Goal: Task Accomplishment & Management: Manage account settings

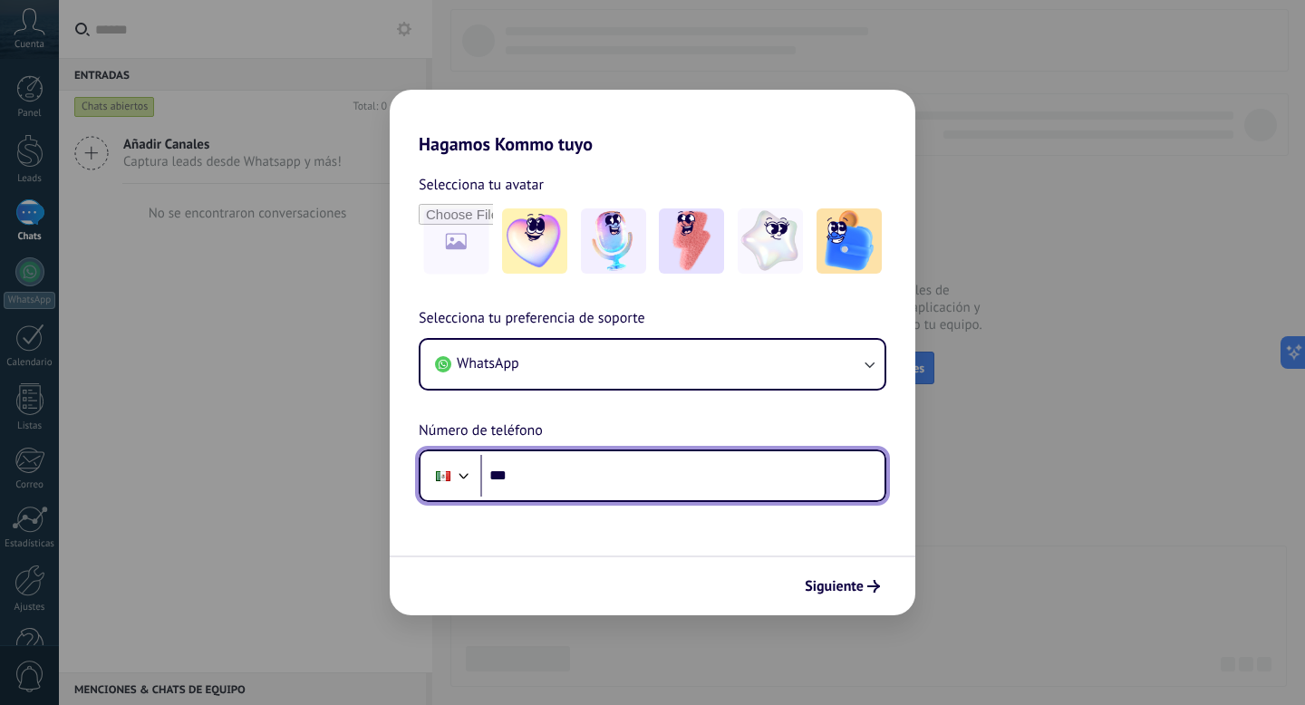
click at [586, 478] on input "***" at bounding box center [682, 476] width 404 height 42
paste input "**********"
type input "**********"
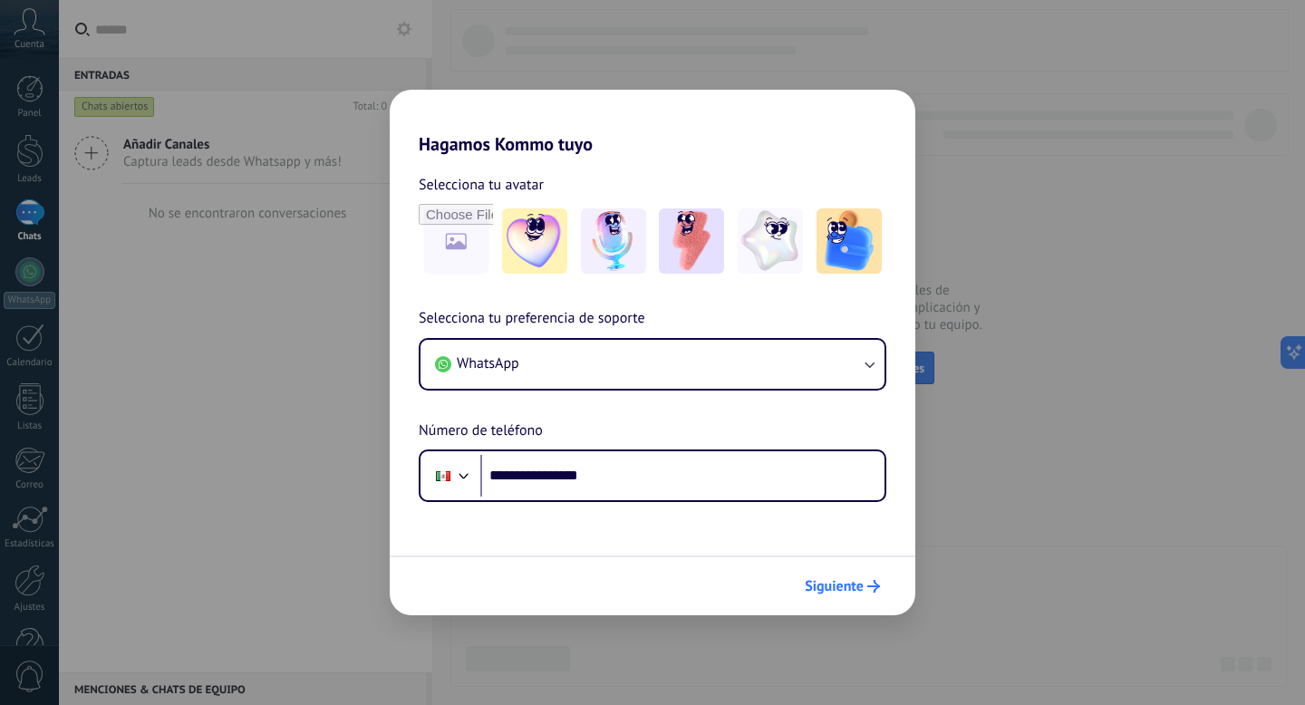
click at [813, 585] on span "Siguiente" at bounding box center [834, 586] width 59 height 13
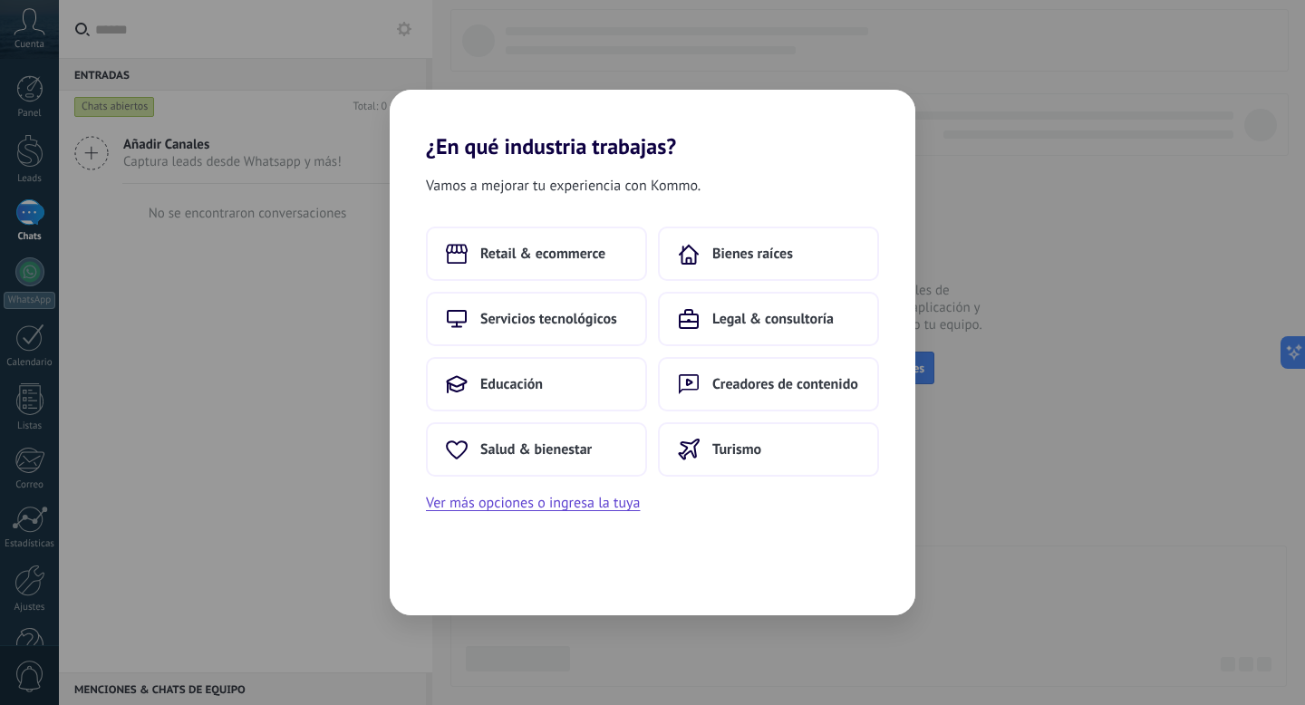
drag, startPoint x: 708, startPoint y: 331, endPoint x: 744, endPoint y: 194, distance: 141.6
click at [744, 194] on div "Vamos a mejorar tu experiencia con Kommo. Retail & ecommerce Bienes raíces Serv…" at bounding box center [653, 388] width 526 height 456
click at [736, 251] on span "Bienes raíces" at bounding box center [753, 254] width 81 height 18
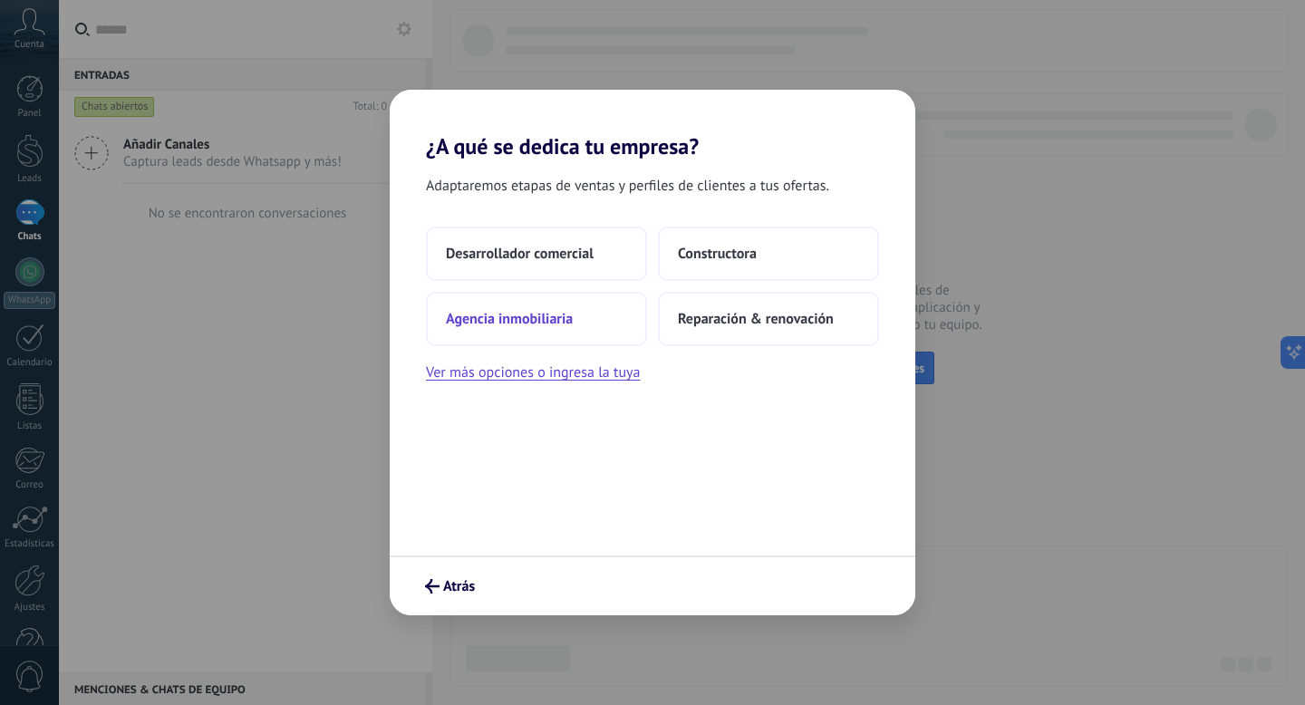
click at [550, 306] on button "Agencia inmobiliaria" at bounding box center [536, 319] width 221 height 54
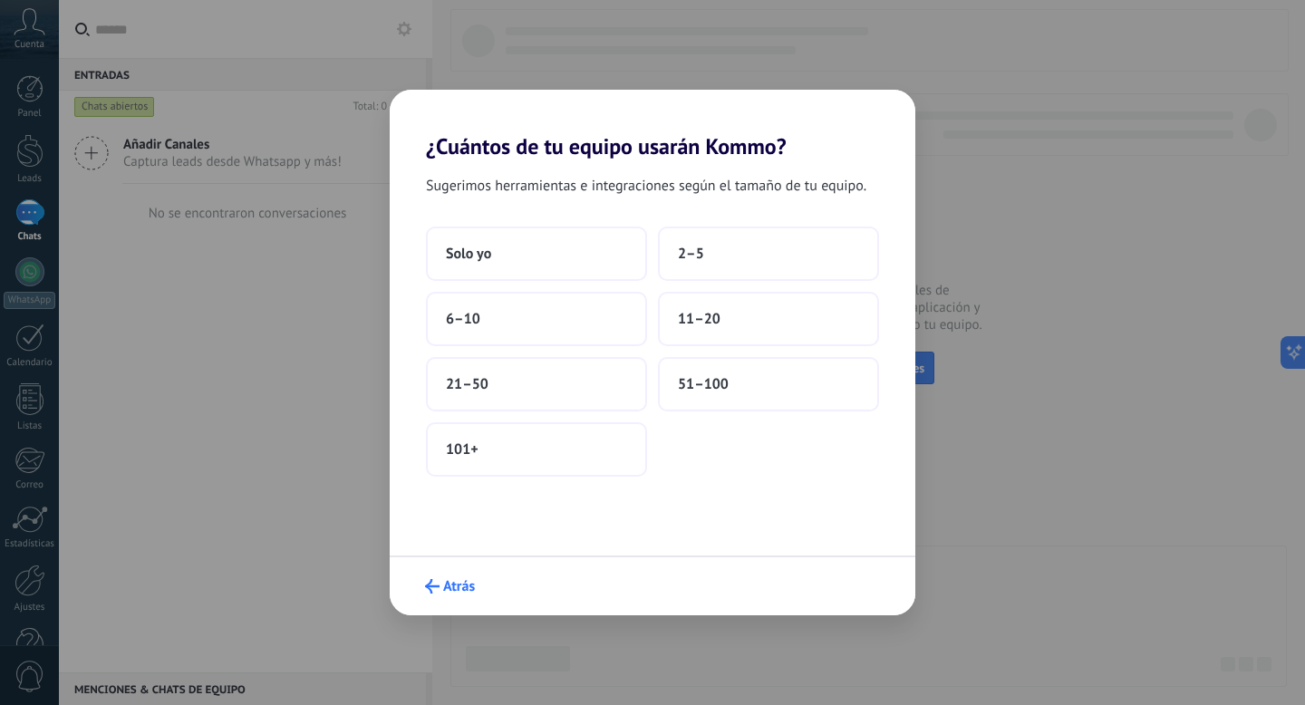
click at [471, 592] on span "Atrás" at bounding box center [459, 586] width 32 height 13
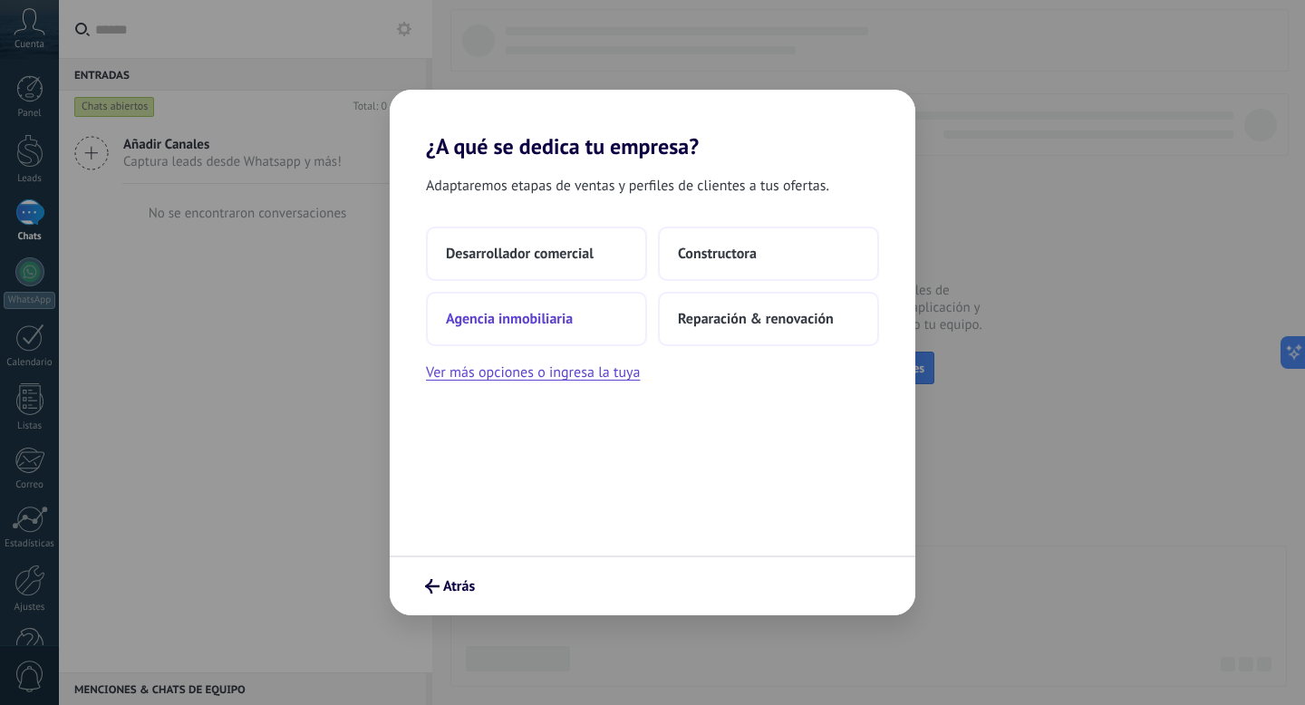
click at [546, 303] on button "Agencia inmobiliaria" at bounding box center [536, 319] width 221 height 54
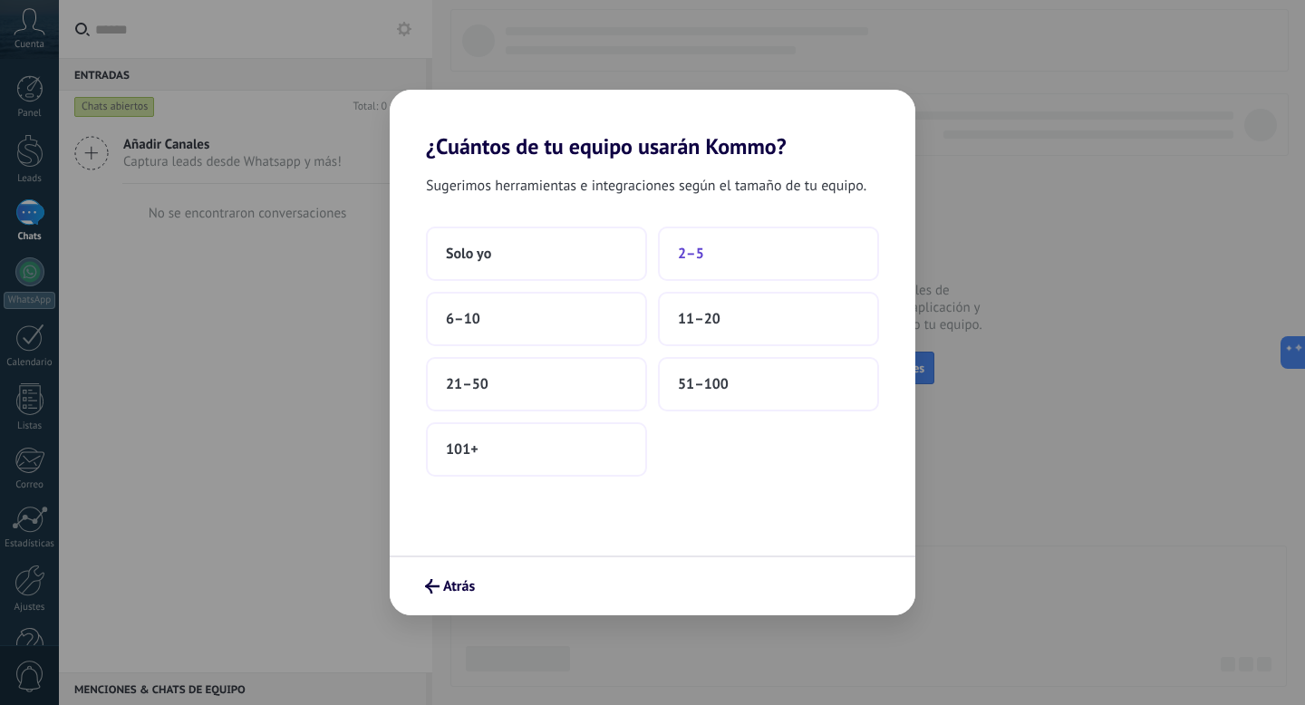
click at [673, 264] on button "2–5" at bounding box center [768, 254] width 221 height 54
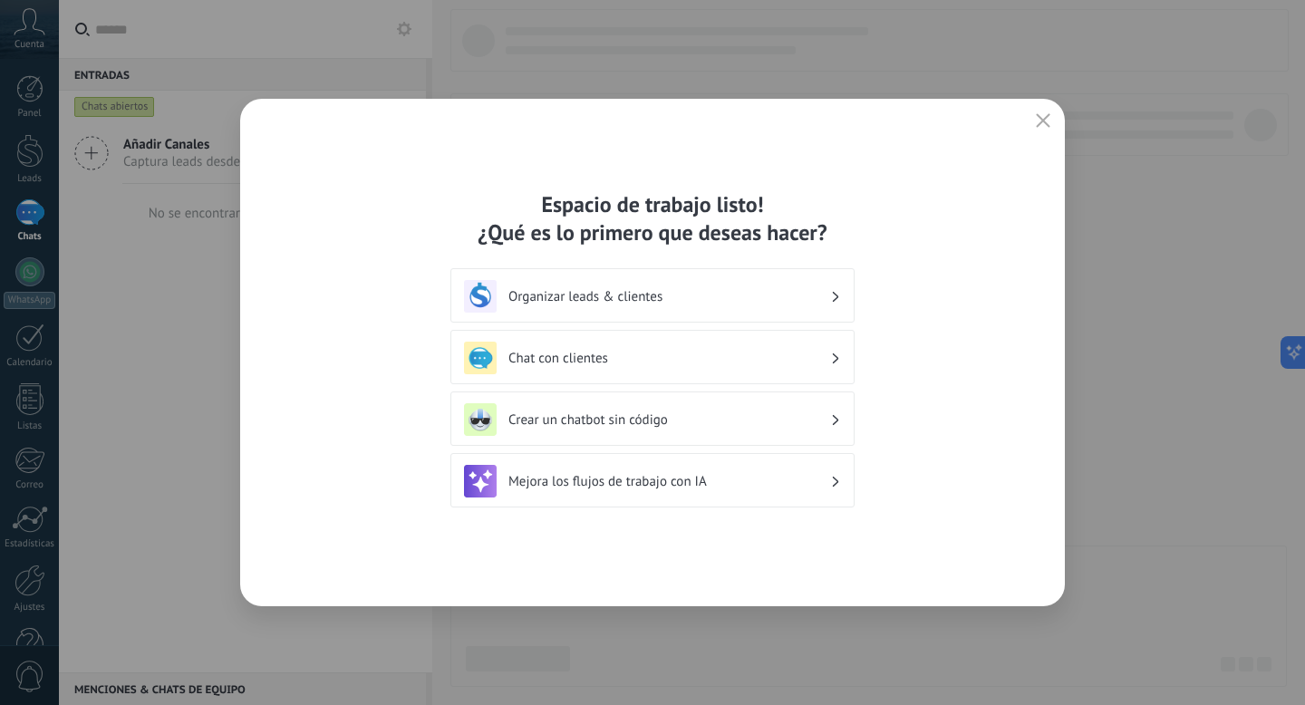
click at [835, 300] on use at bounding box center [836, 296] width 6 height 10
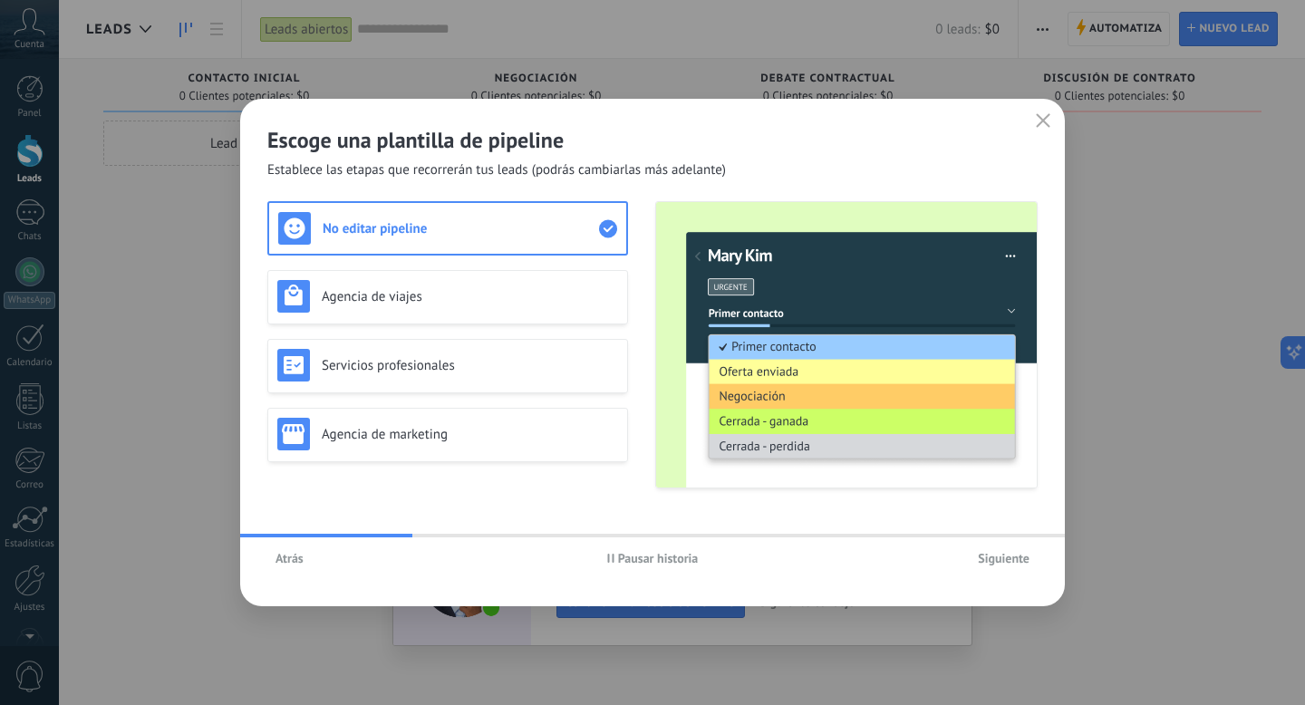
click at [299, 561] on span "Atrás" at bounding box center [290, 558] width 28 height 13
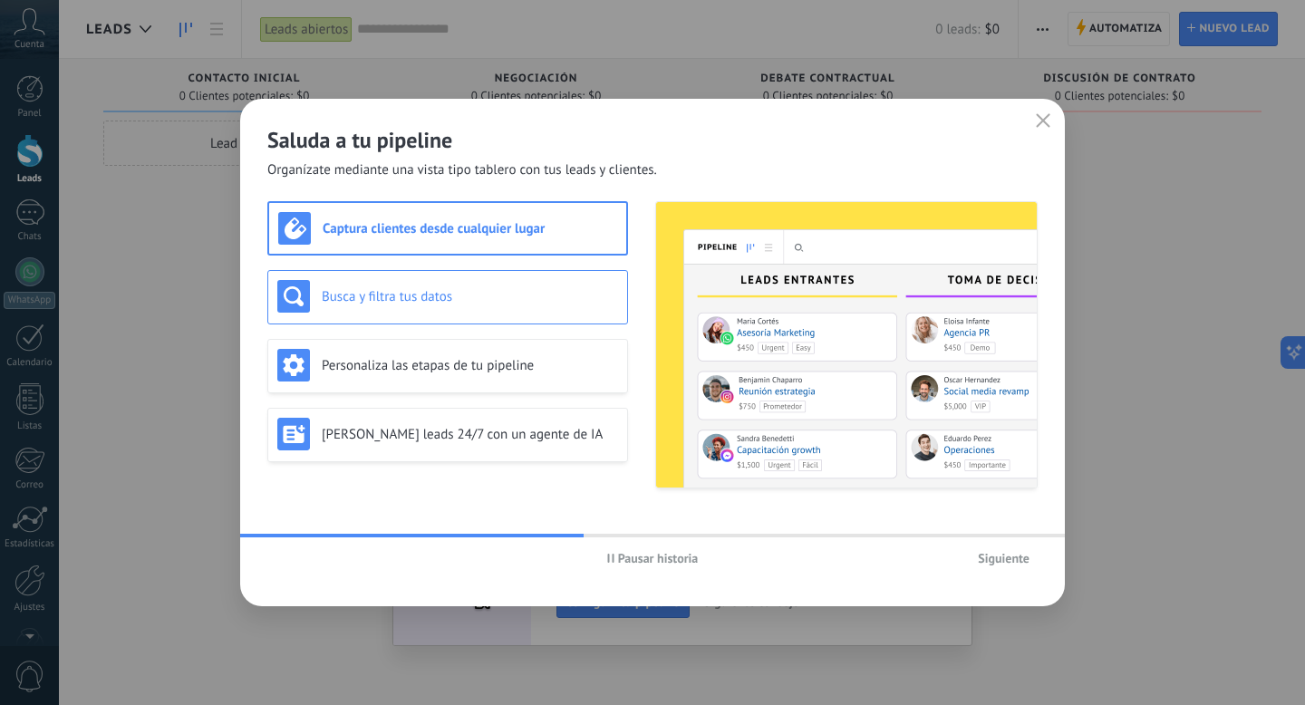
click at [500, 316] on div "Busca y filtra tus datos" at bounding box center [447, 297] width 361 height 54
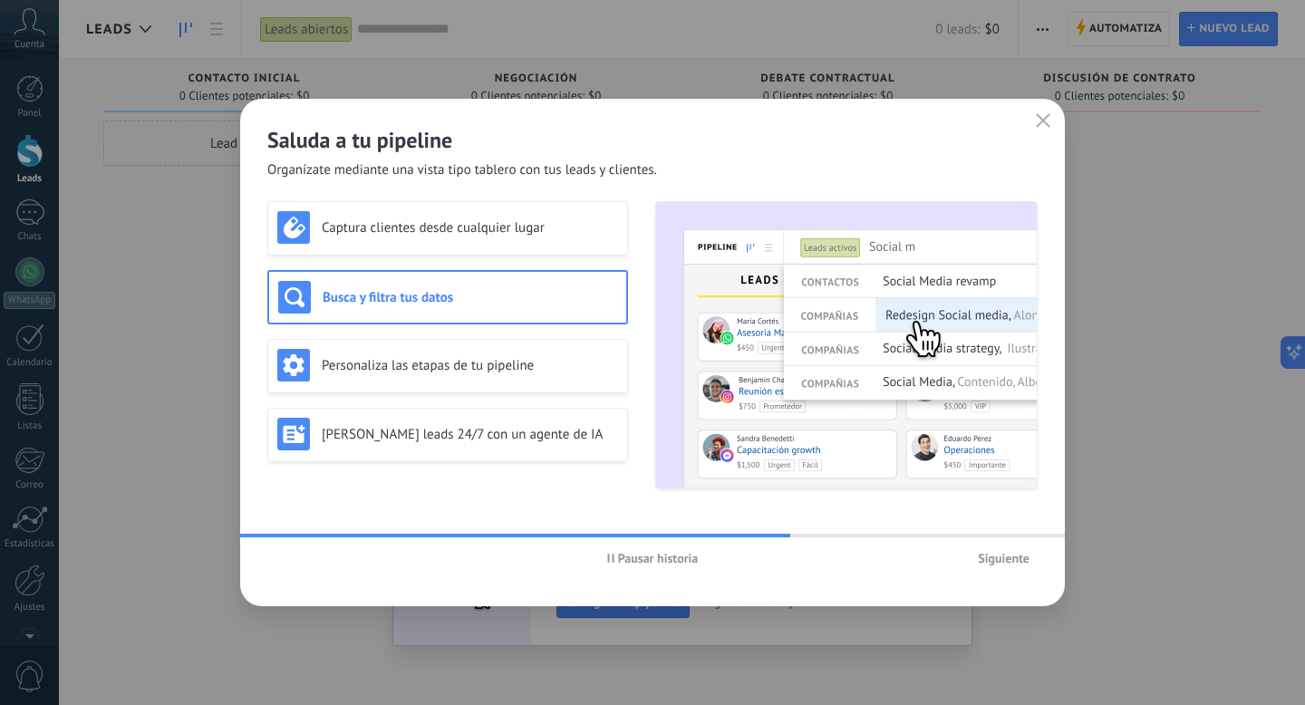
click at [658, 565] on span "Pausar historia" at bounding box center [658, 558] width 81 height 13
click at [594, 367] on h3 "Personaliza las etapas de tu pipeline" at bounding box center [470, 365] width 296 height 17
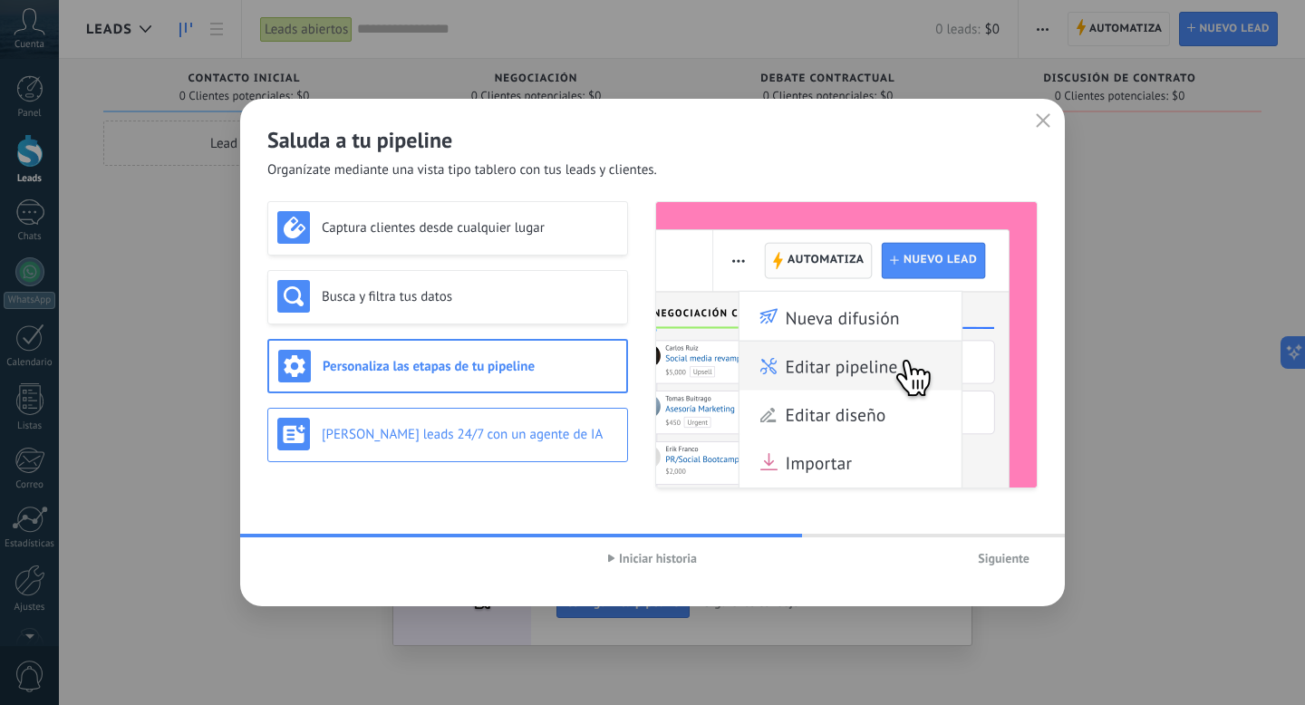
click at [540, 441] on h3 "[PERSON_NAME] leads 24/7 con un agente de IA" at bounding box center [470, 434] width 296 height 17
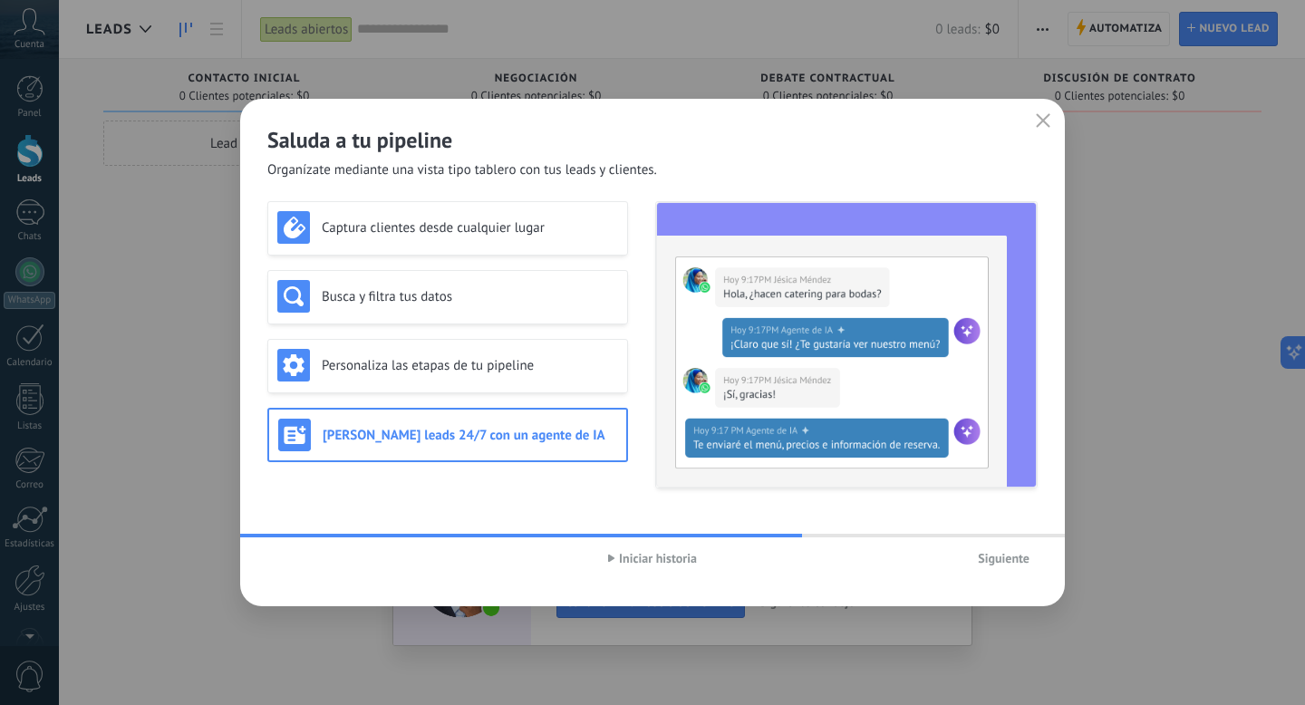
click at [1001, 570] on button "Siguiente" at bounding box center [1004, 558] width 68 height 27
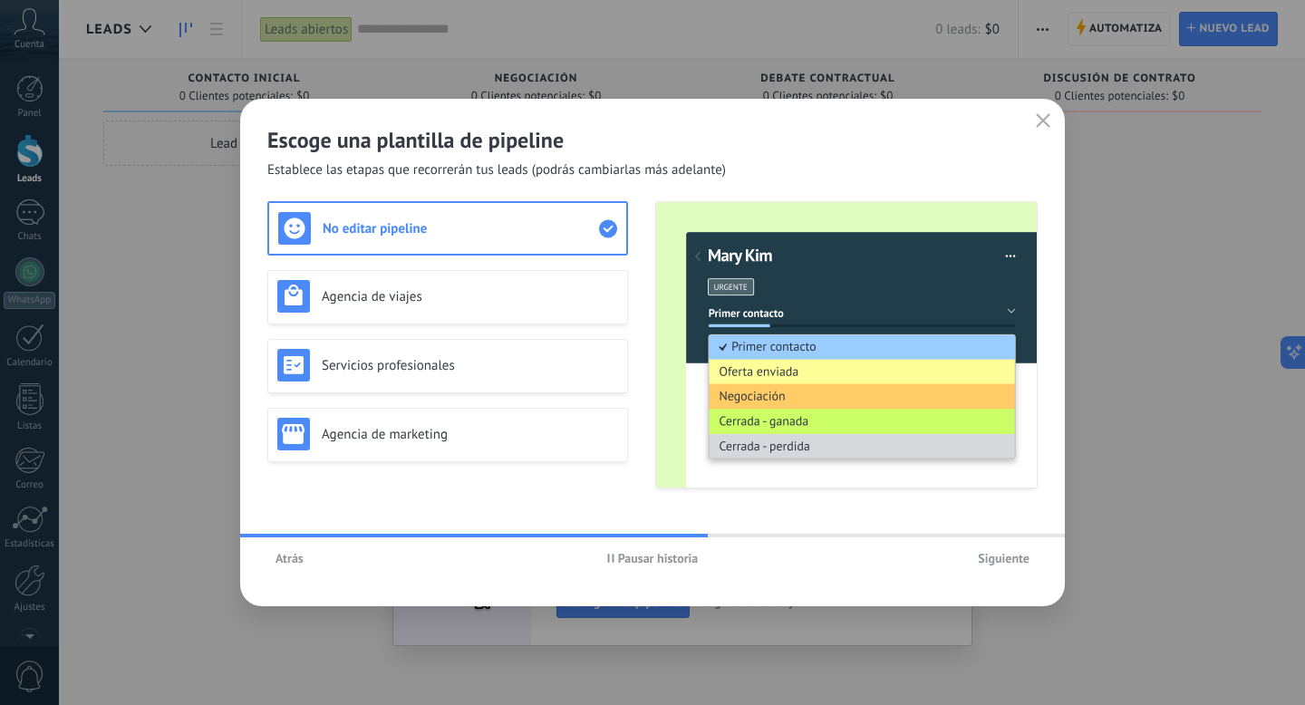
click at [645, 555] on span "Pausar historia" at bounding box center [658, 558] width 81 height 13
click at [530, 294] on h3 "Agencia de viajes" at bounding box center [470, 296] width 296 height 17
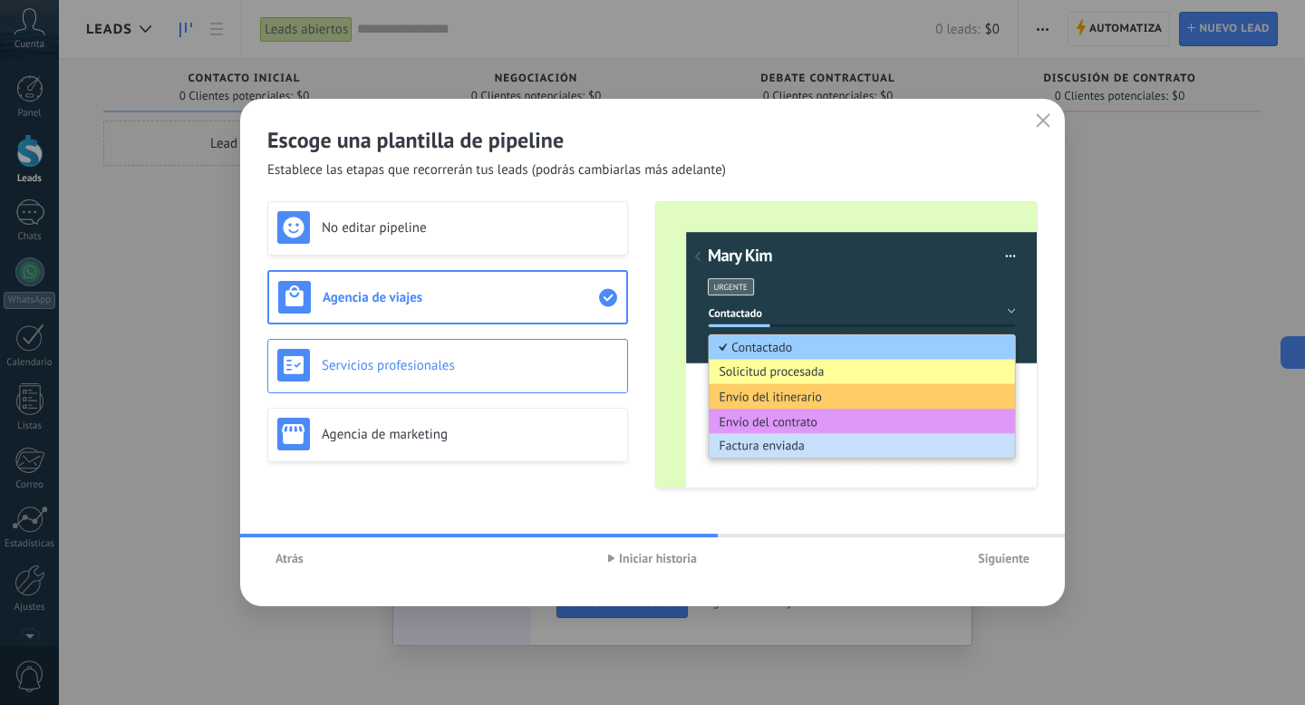
click at [507, 366] on h3 "Servicios profesionales" at bounding box center [470, 365] width 296 height 17
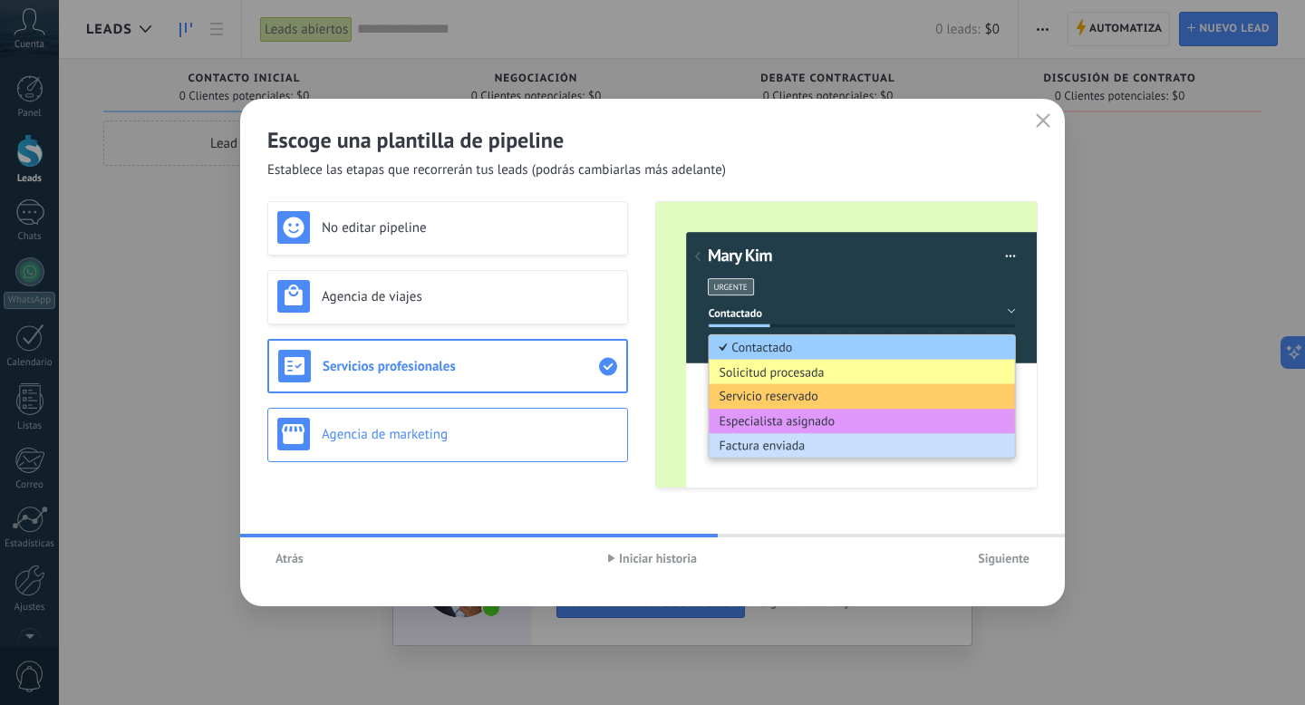
click at [478, 440] on h3 "Agencia de marketing" at bounding box center [470, 434] width 296 height 17
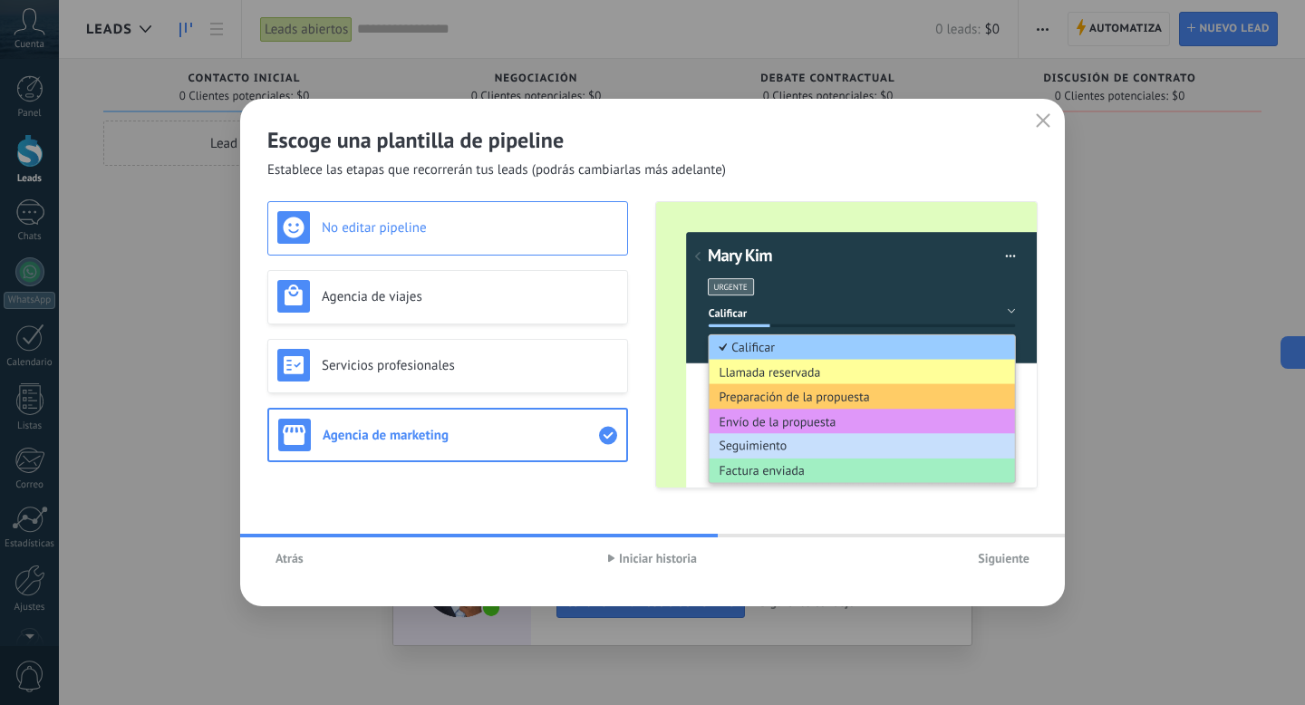
click at [502, 237] on div "No editar pipeline" at bounding box center [447, 227] width 341 height 33
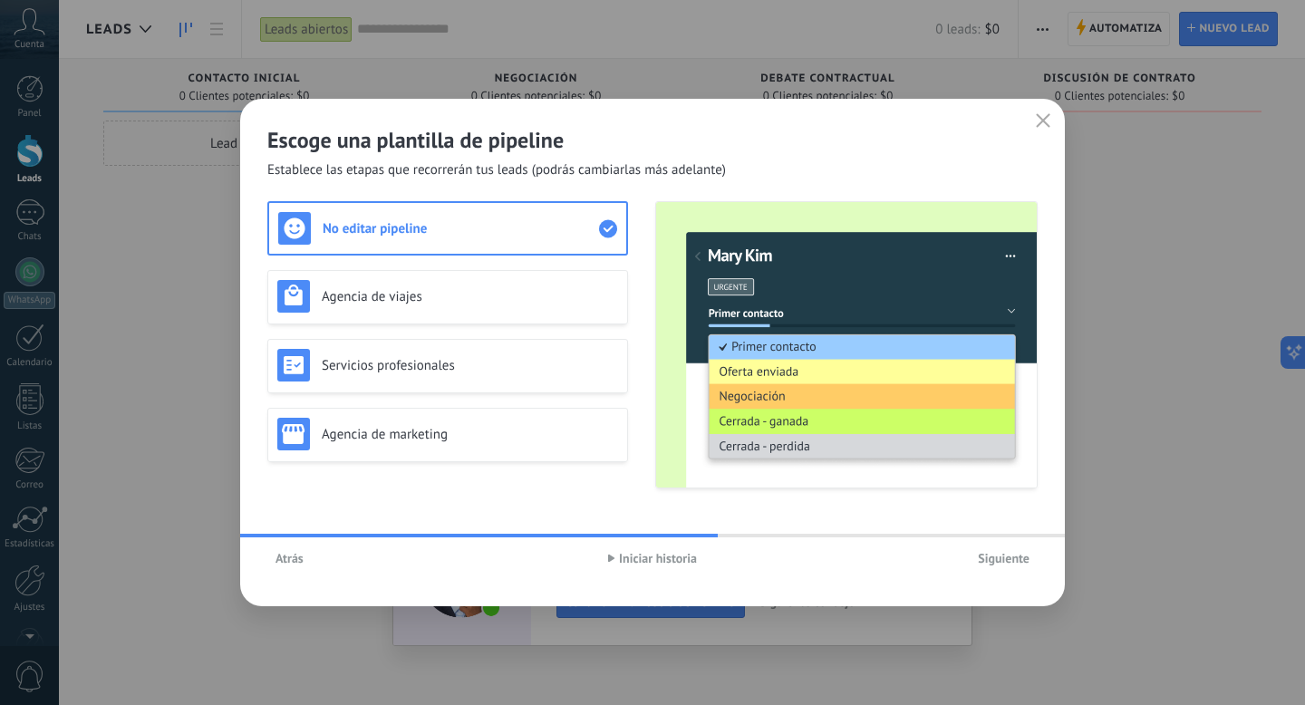
click at [978, 564] on span "Siguiente" at bounding box center [1004, 558] width 52 height 13
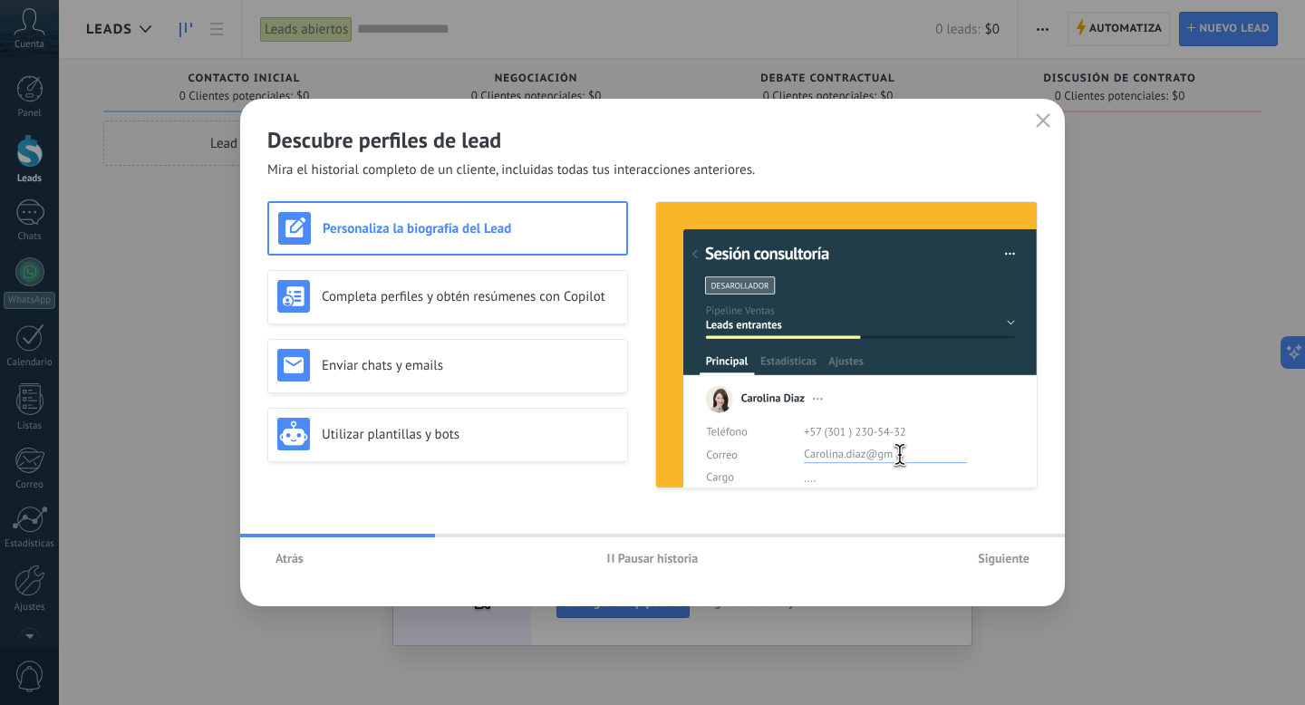
click at [306, 561] on button "Atrás" at bounding box center [289, 558] width 44 height 27
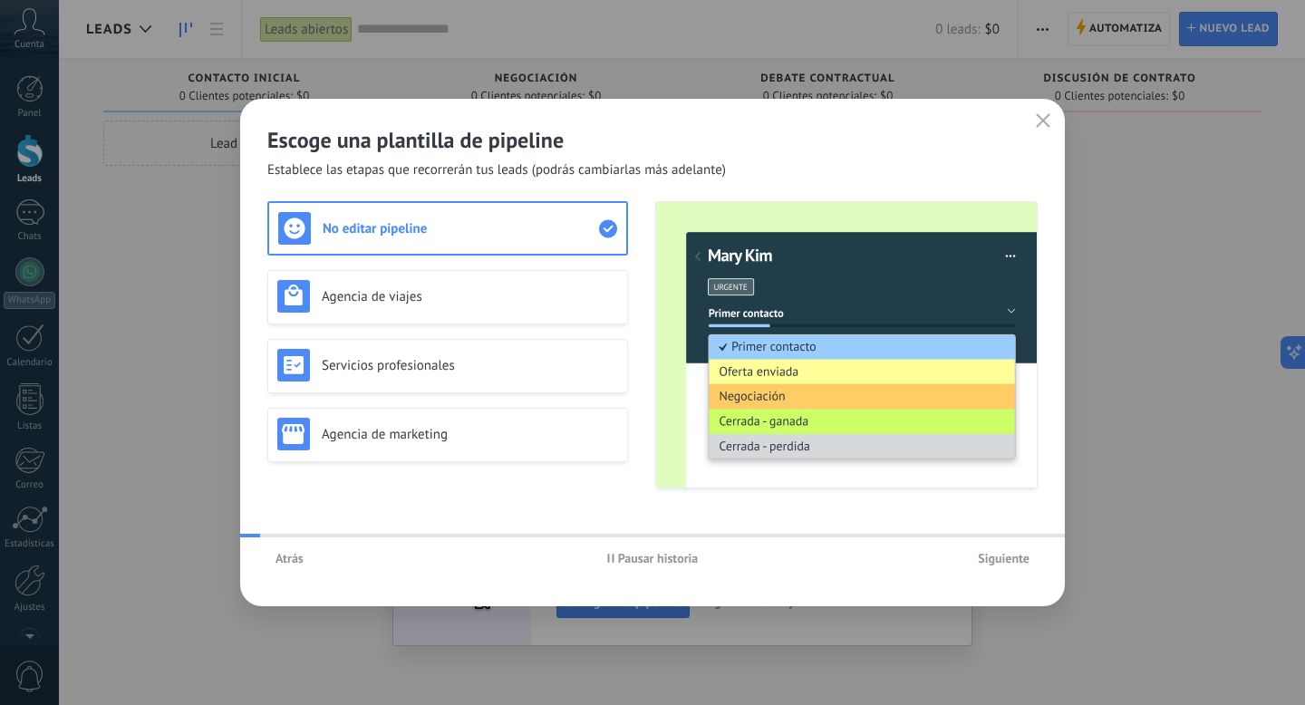
click at [306, 561] on button "Atrás" at bounding box center [289, 558] width 44 height 27
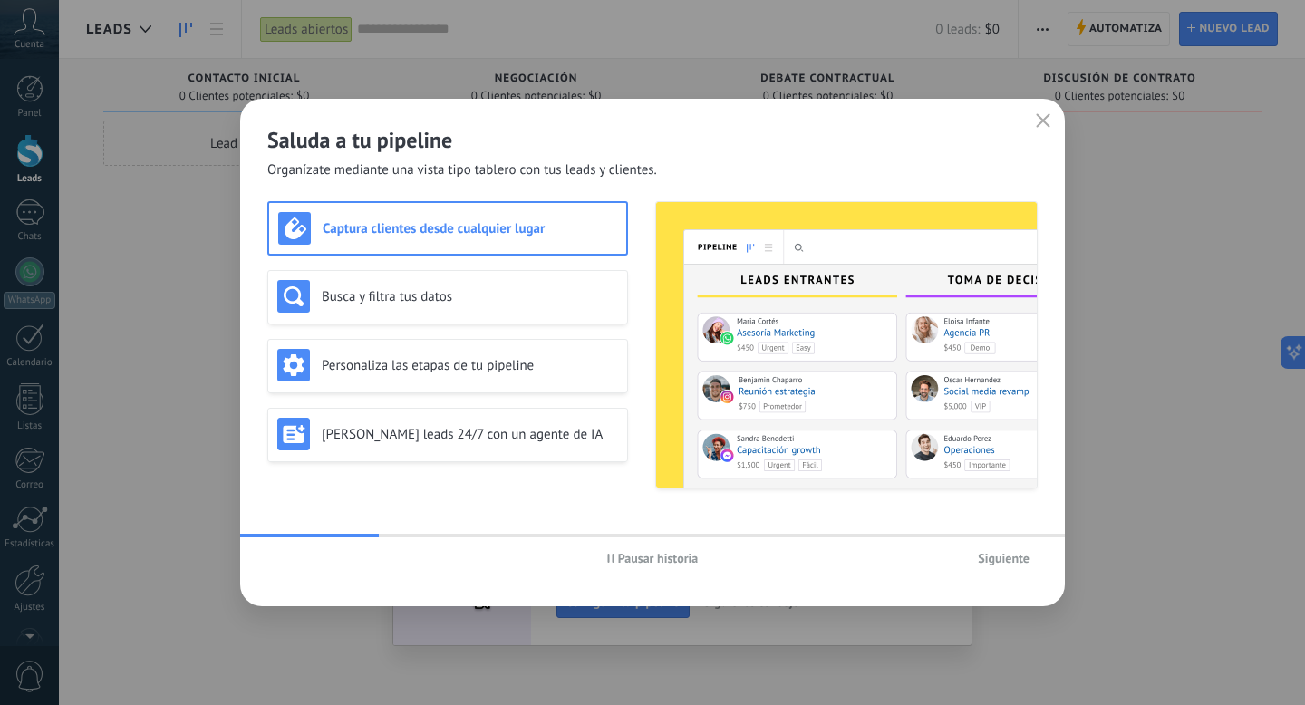
click at [494, 249] on div "Captura clientes desde cualquier lugar" at bounding box center [447, 228] width 361 height 54
click at [1004, 562] on span "Siguiente" at bounding box center [1004, 558] width 52 height 13
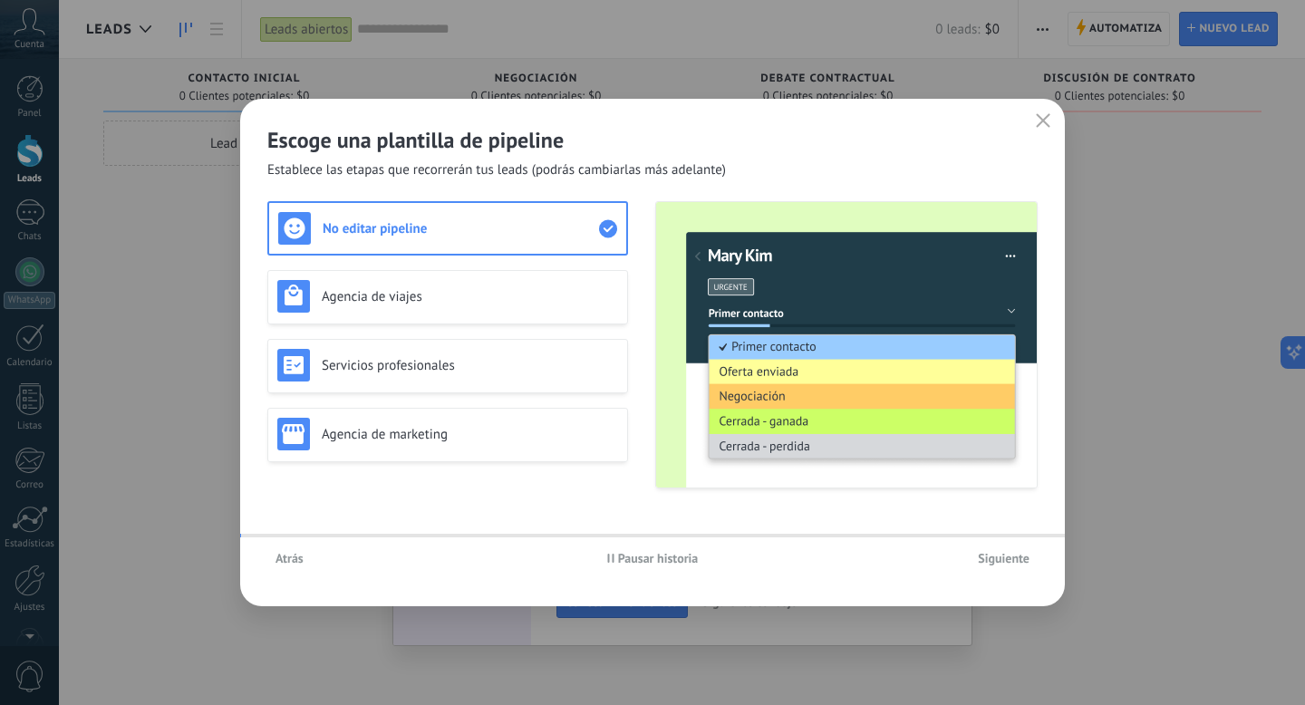
click at [1004, 562] on span "Siguiente" at bounding box center [1004, 558] width 52 height 13
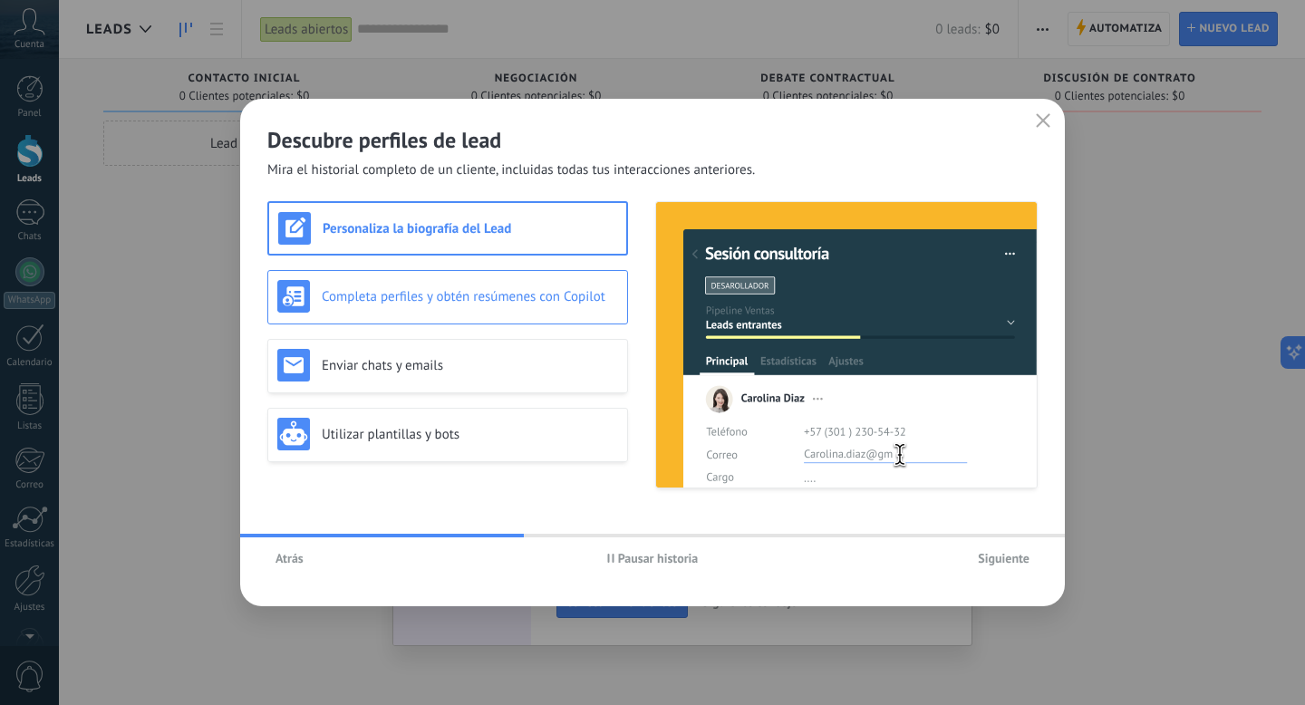
click at [507, 302] on h3 "Completa perfiles y obtén resúmenes con Copilot" at bounding box center [470, 296] width 296 height 17
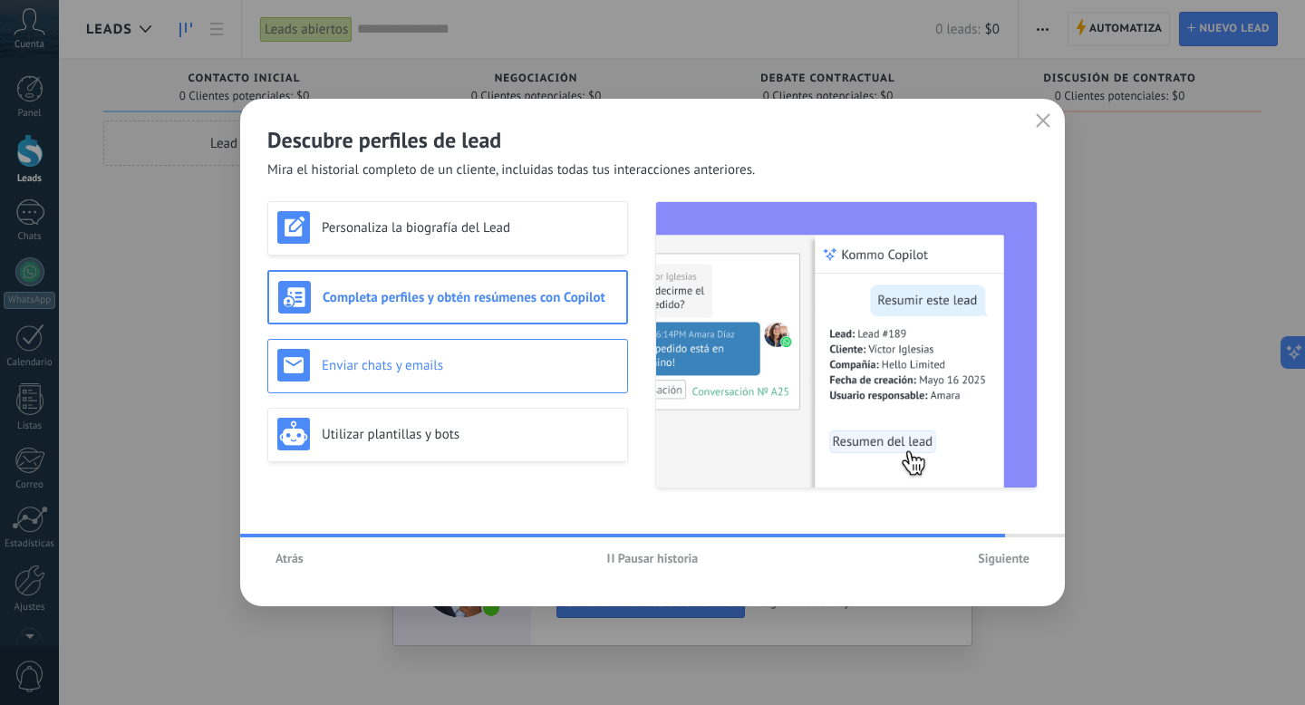
click at [488, 354] on div "Enviar chats y emails" at bounding box center [447, 365] width 341 height 33
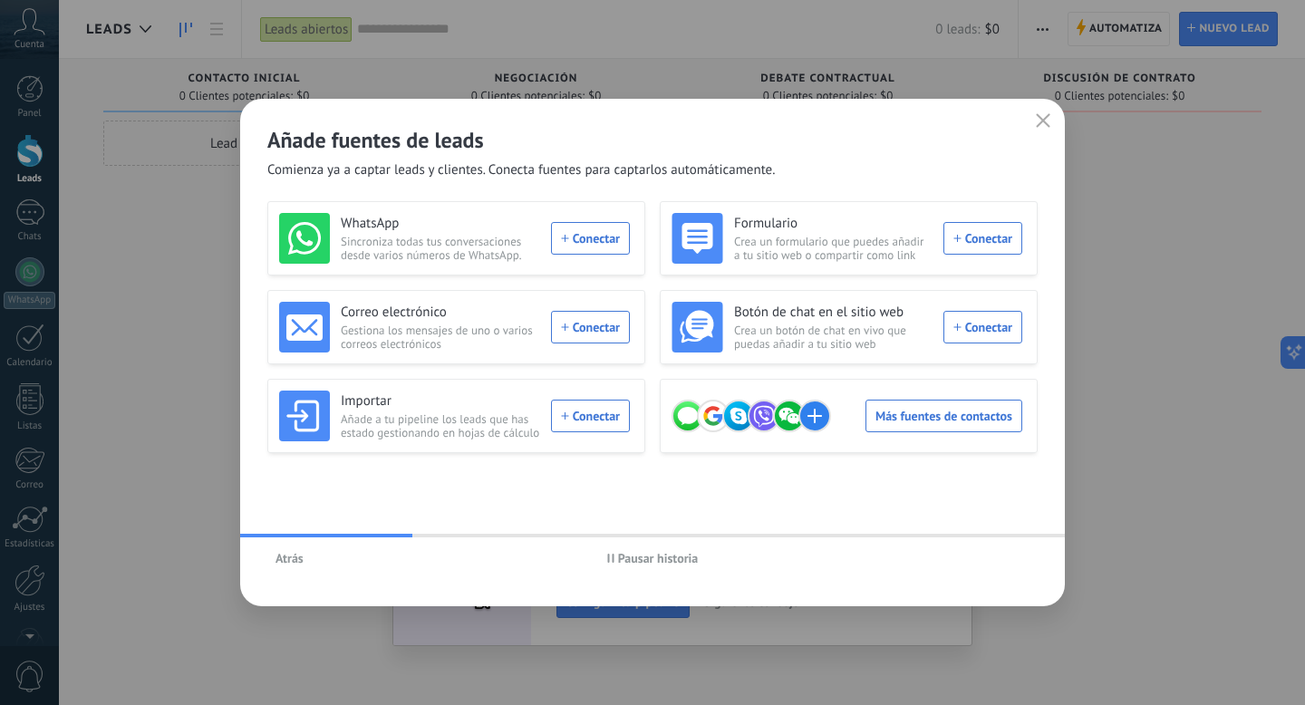
click at [292, 557] on span "Atrás" at bounding box center [290, 558] width 28 height 13
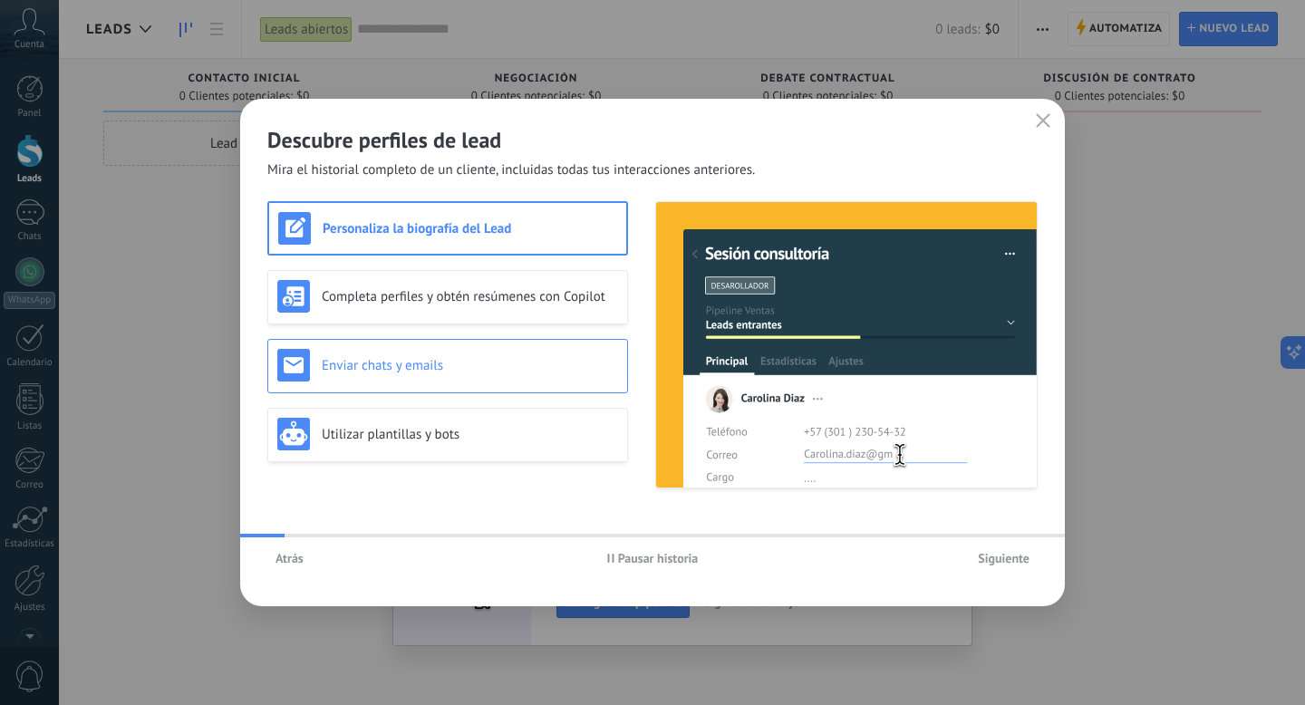
click at [446, 383] on div "Enviar chats y emails" at bounding box center [447, 366] width 361 height 54
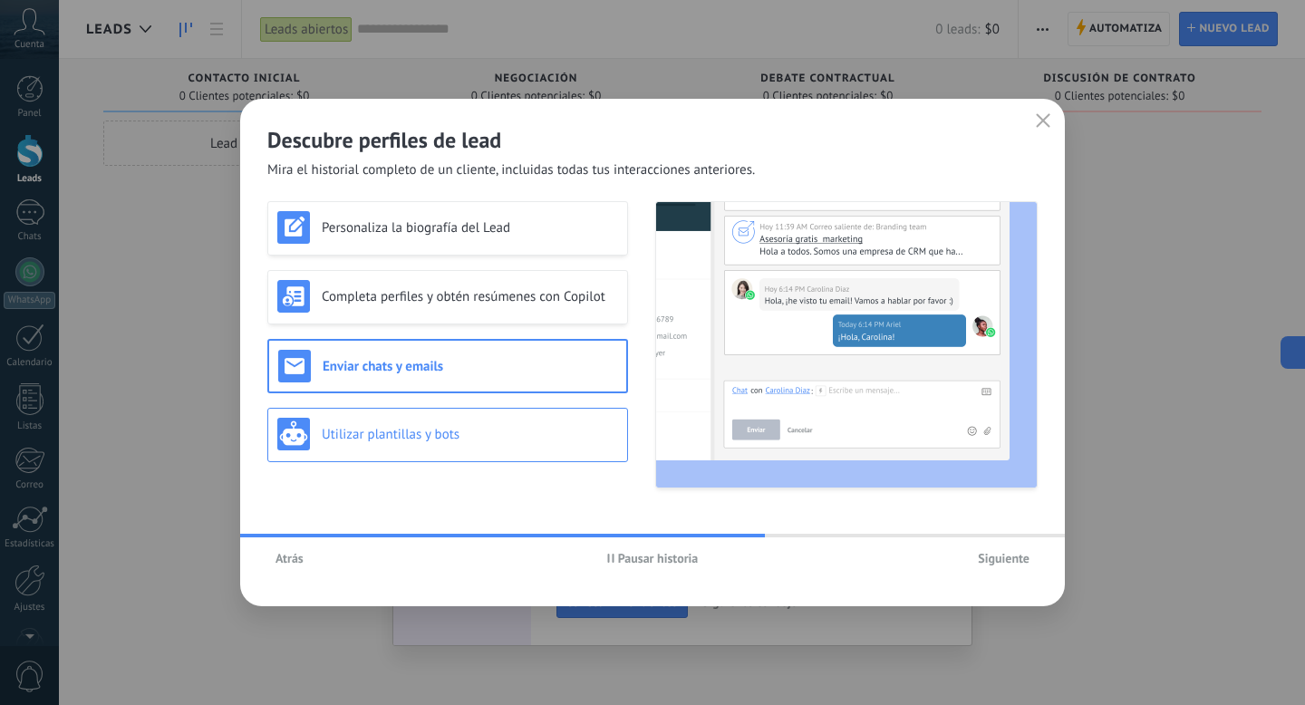
click at [440, 422] on div "Utilizar plantillas y bots" at bounding box center [447, 434] width 341 height 33
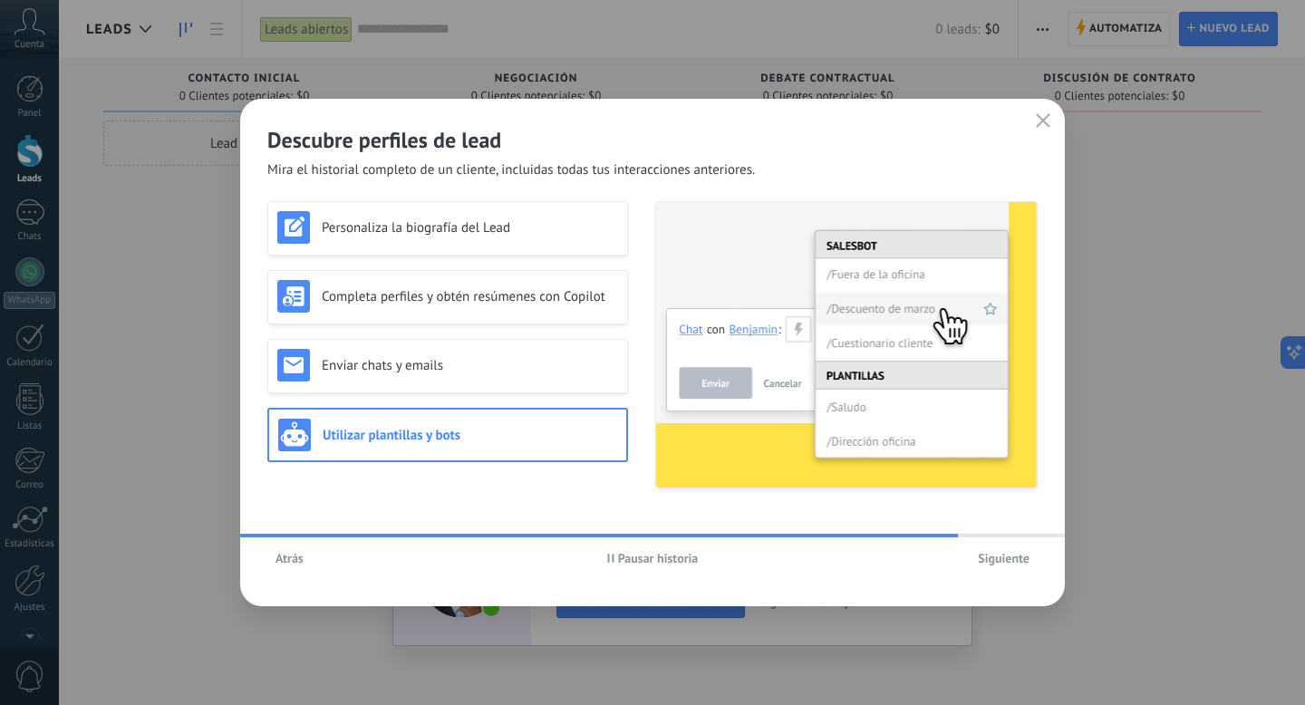
click at [643, 562] on span "Pausar historia" at bounding box center [658, 558] width 81 height 13
click at [698, 561] on button "Iniciar historia" at bounding box center [652, 558] width 105 height 27
click at [997, 569] on button "Siguiente" at bounding box center [1004, 558] width 68 height 27
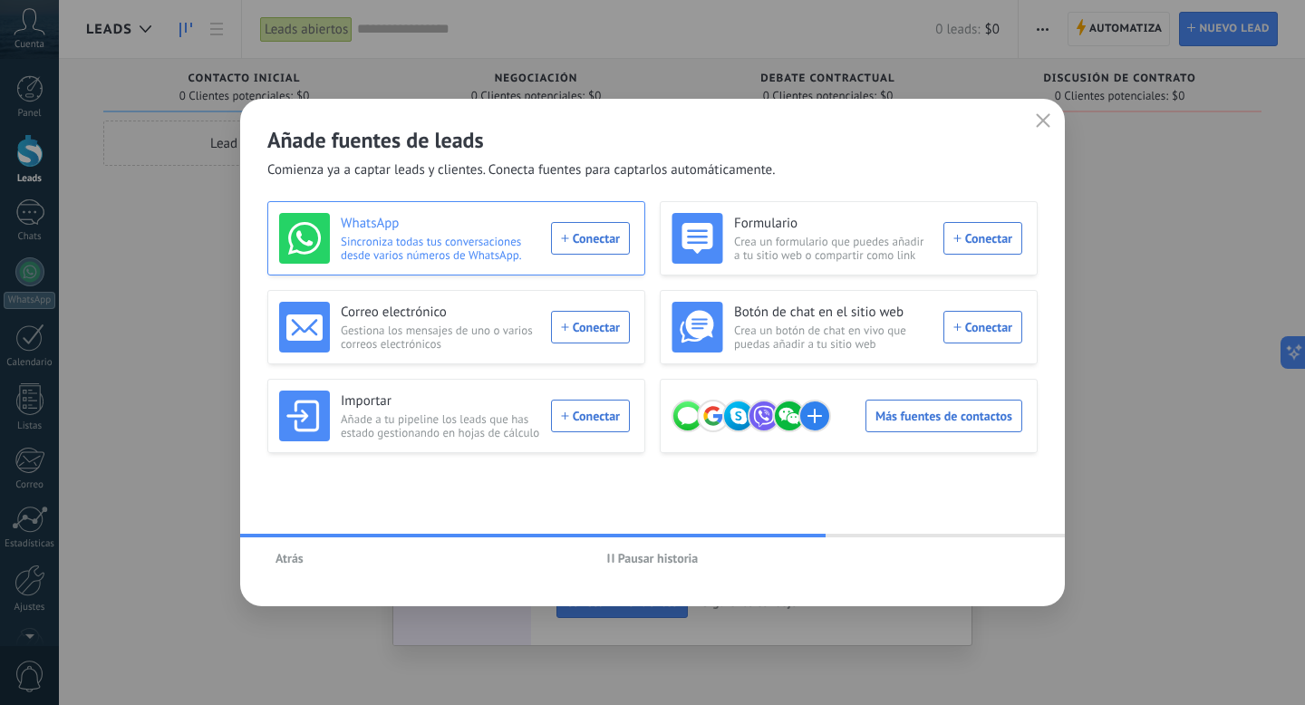
click at [503, 270] on div "WhatsApp Sincroniza todas tus conversaciones desde varios números de WhatsApp. …" at bounding box center [456, 238] width 378 height 74
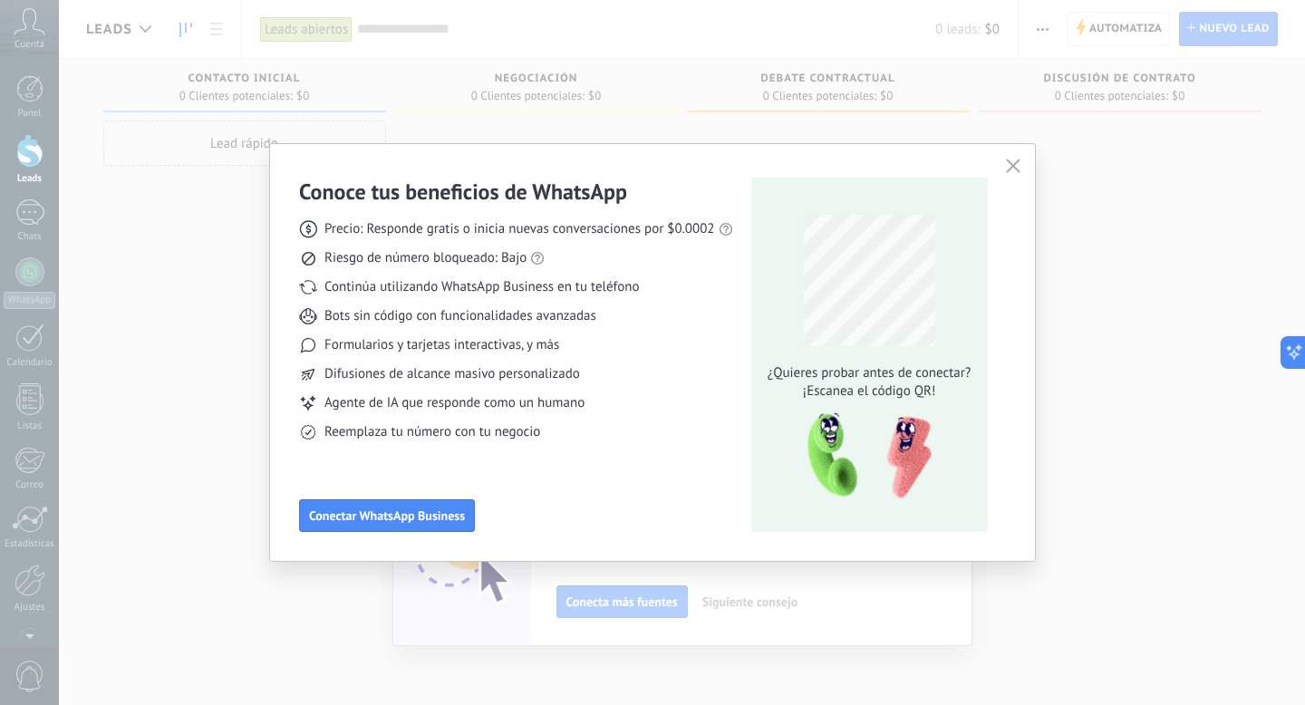
click at [1019, 164] on icon "button" at bounding box center [1013, 166] width 15 height 15
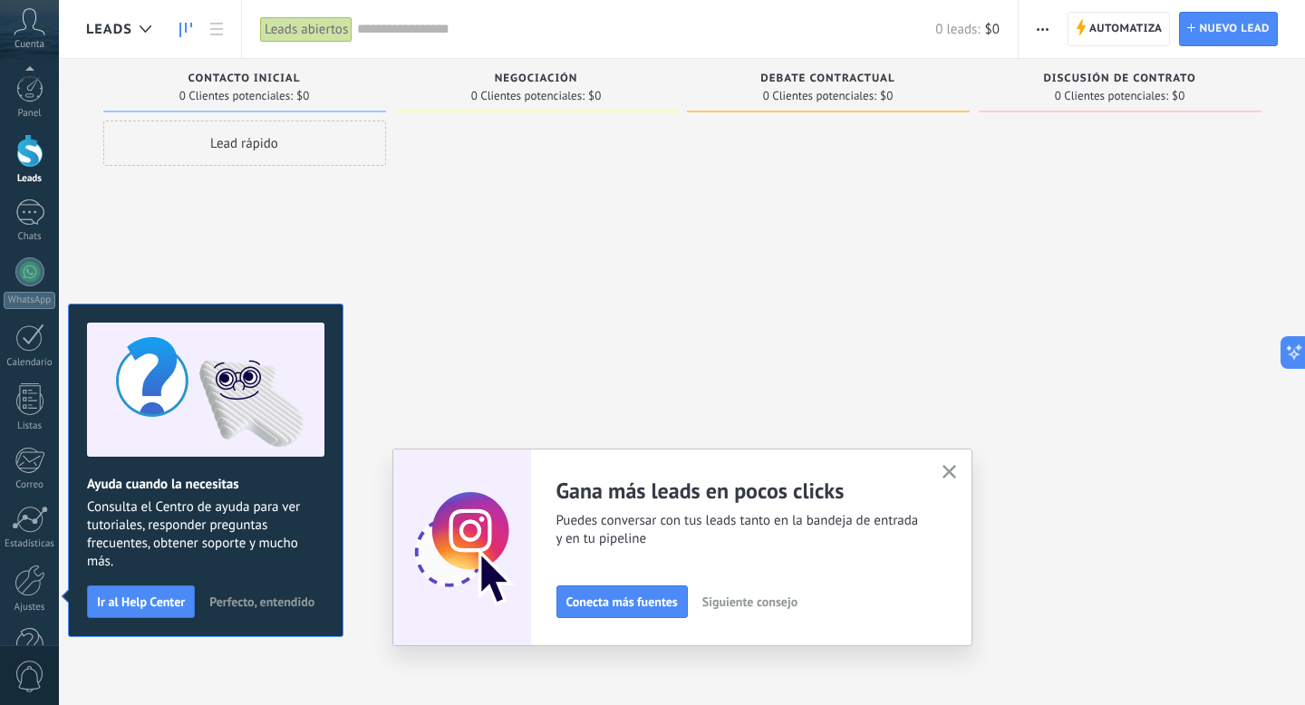
scroll to position [49, 0]
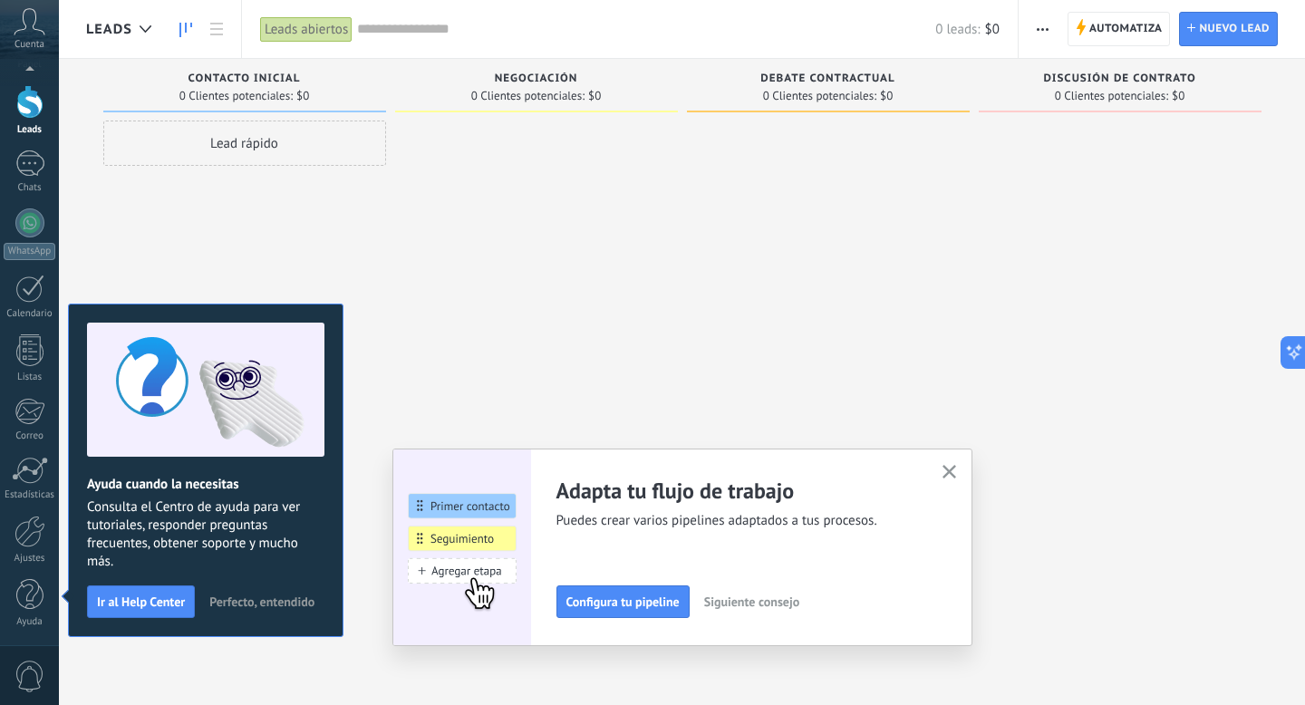
click at [951, 475] on icon "button" at bounding box center [950, 472] width 14 height 14
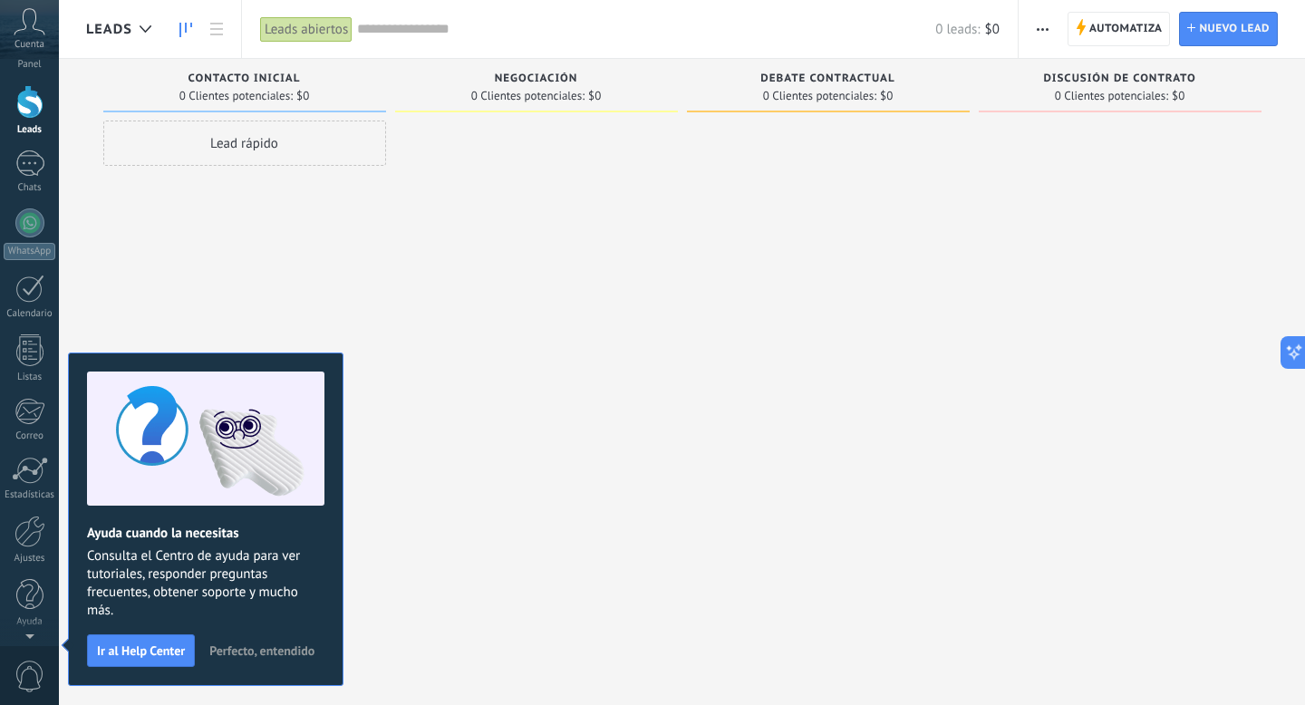
scroll to position [0, 0]
click at [1140, 26] on span "Automatiza" at bounding box center [1126, 29] width 73 height 33
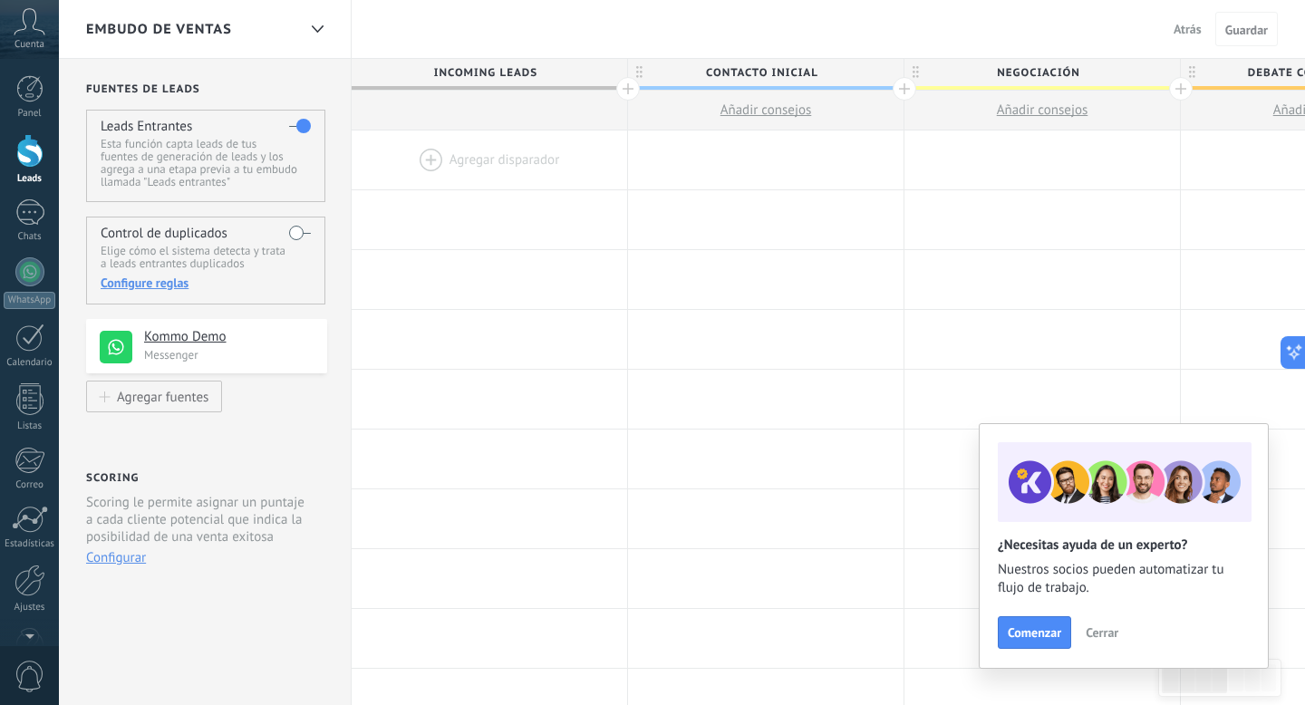
click at [1185, 36] on span "Atrás" at bounding box center [1188, 29] width 28 height 16
